Goal: Transaction & Acquisition: Download file/media

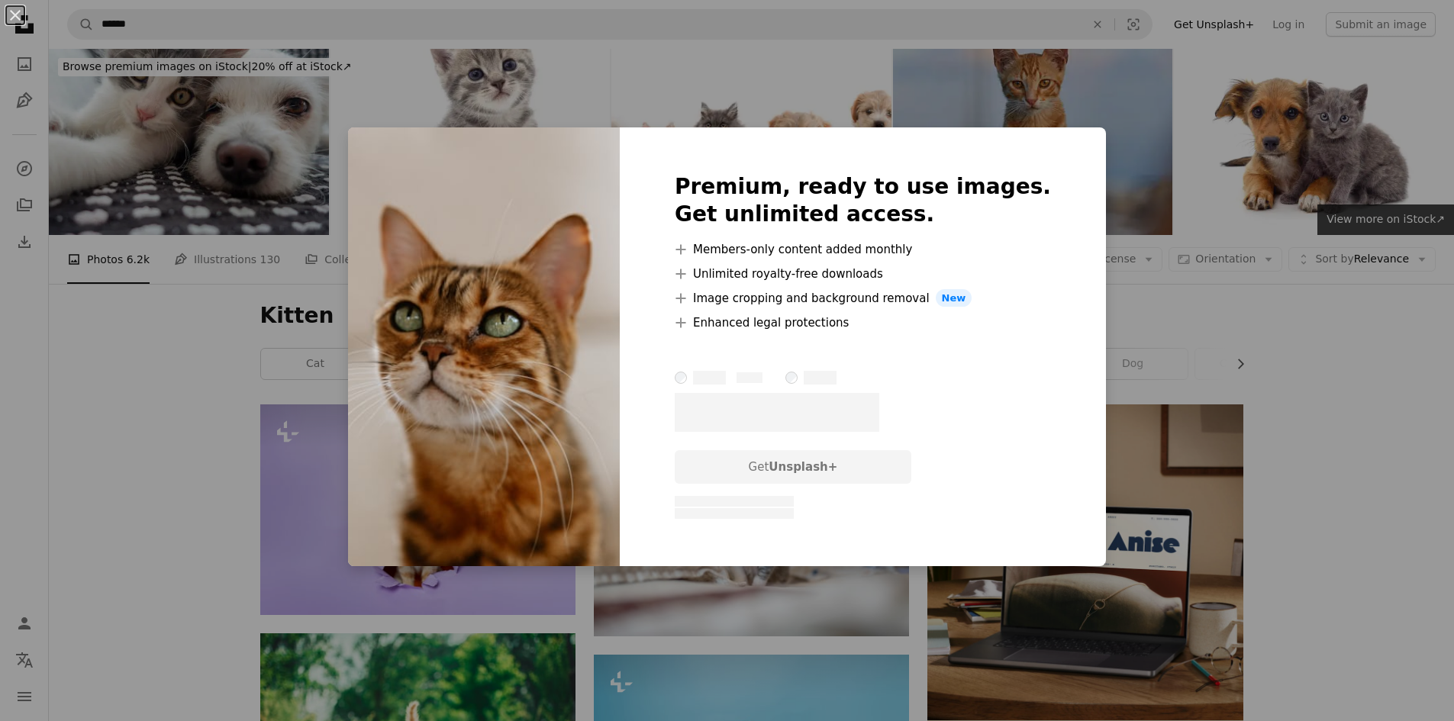
scroll to position [1050, 0]
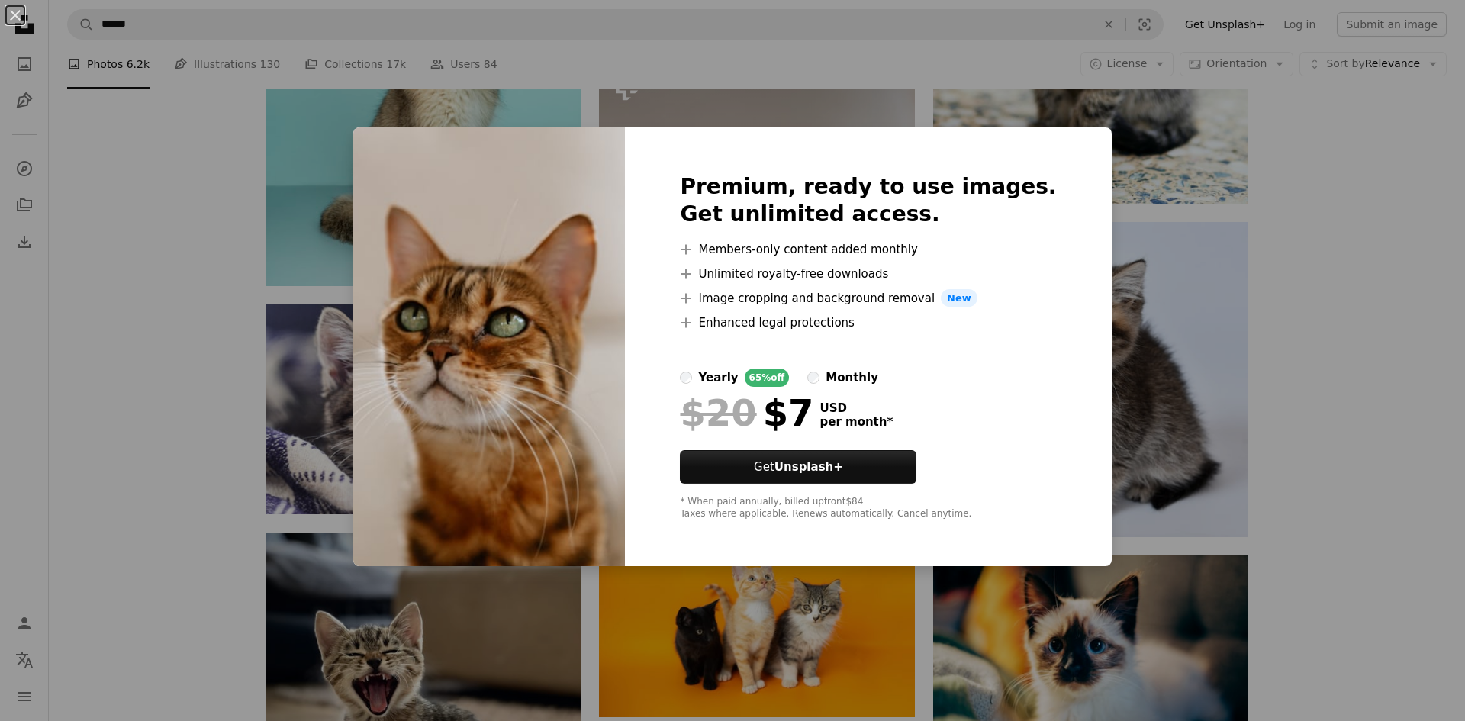
click at [434, 127] on img at bounding box center [489, 347] width 272 height 440
click at [446, 114] on div "An X shape Premium, ready to use images. Get unlimited access. A plus sign Memb…" at bounding box center [732, 360] width 1465 height 721
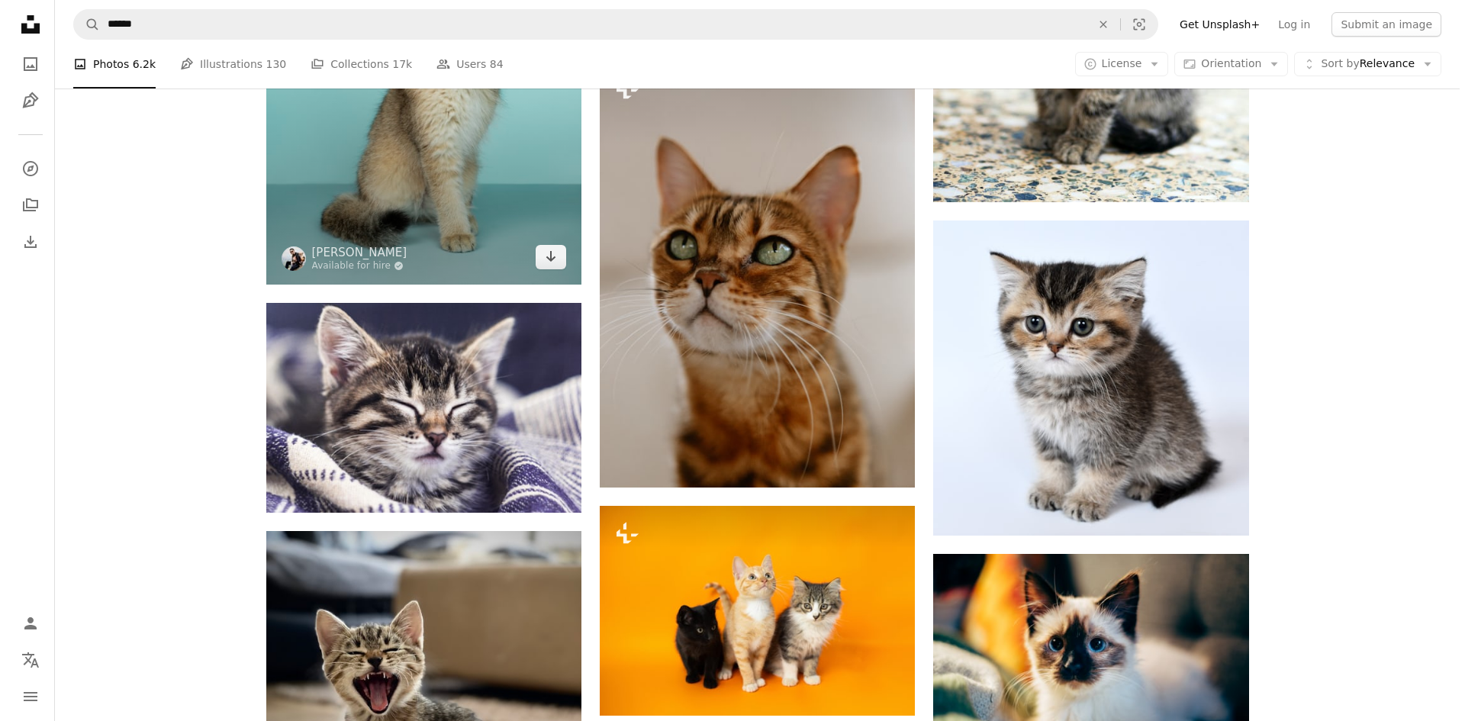
scroll to position [745, 0]
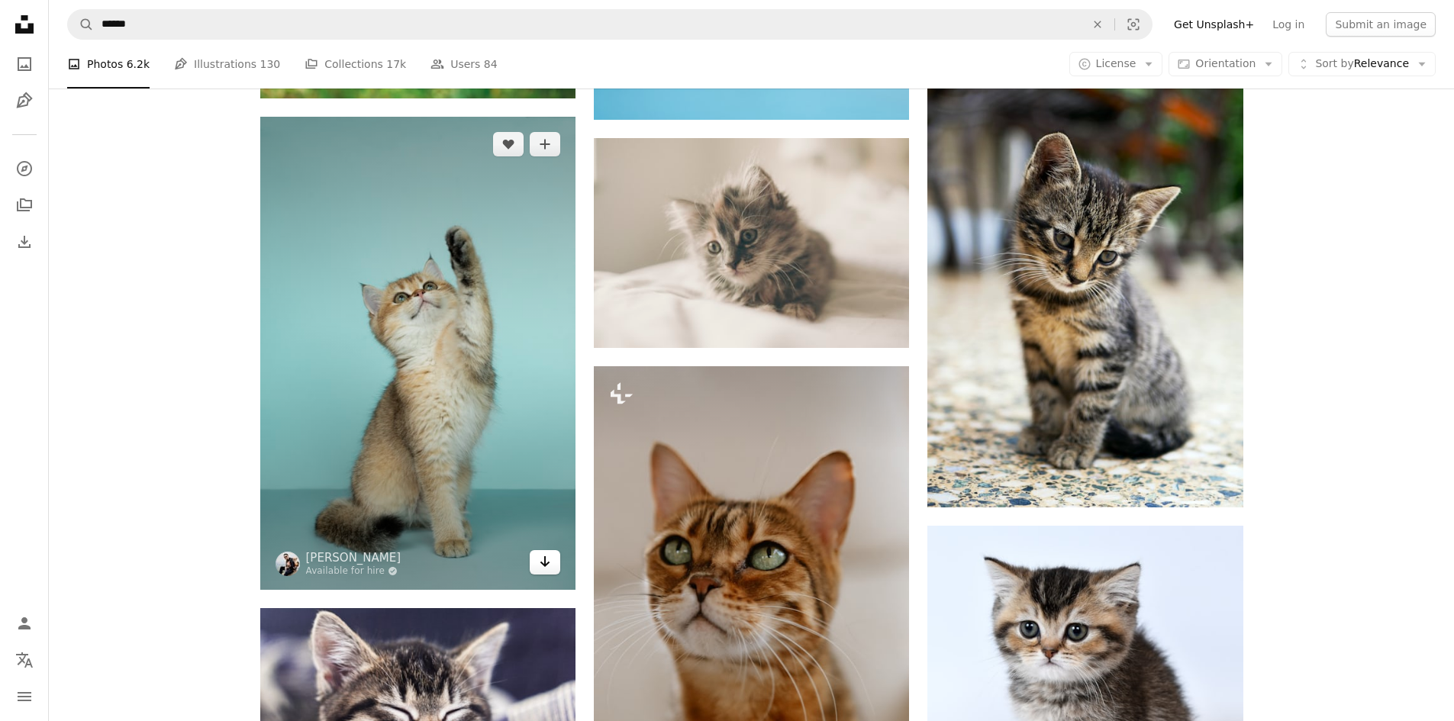
click at [543, 553] on icon "Arrow pointing down" at bounding box center [545, 562] width 12 height 18
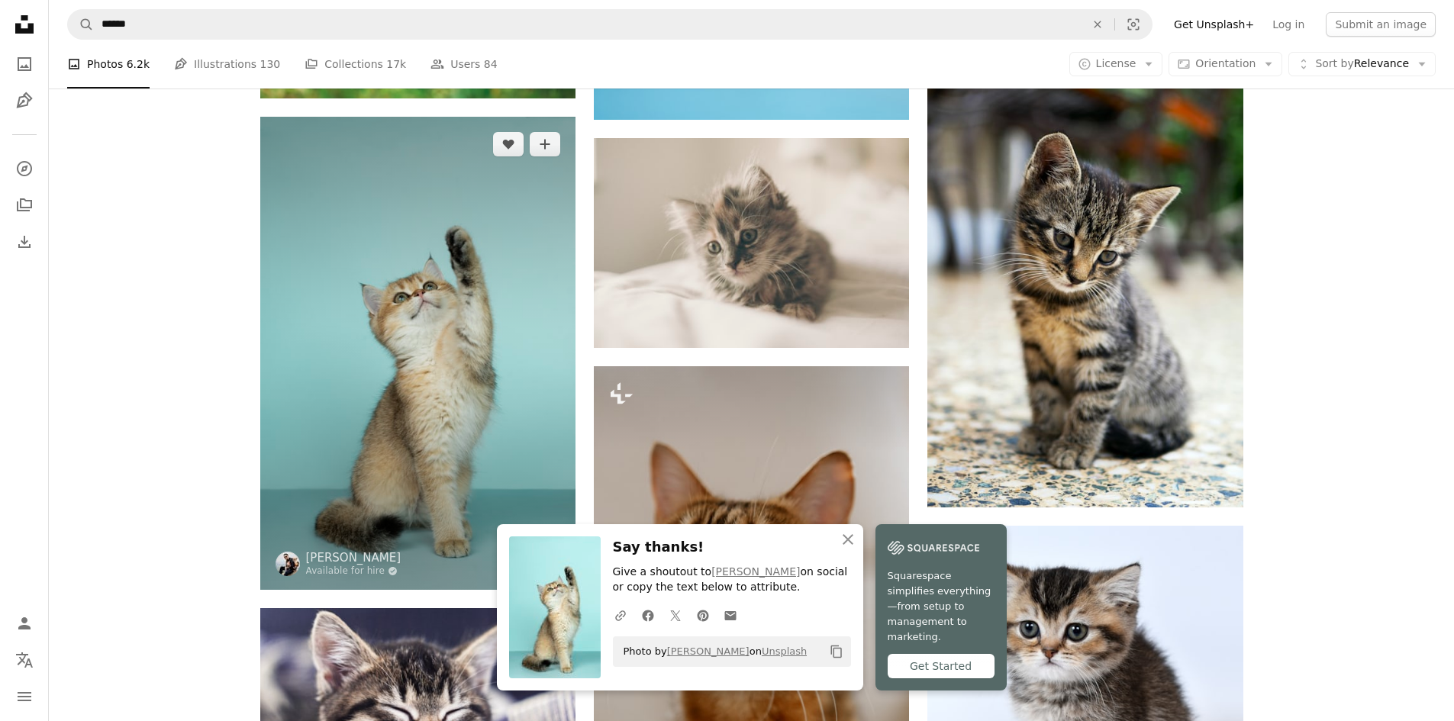
click at [533, 477] on img at bounding box center [417, 353] width 315 height 473
